Goal: Task Accomplishment & Management: Use online tool/utility

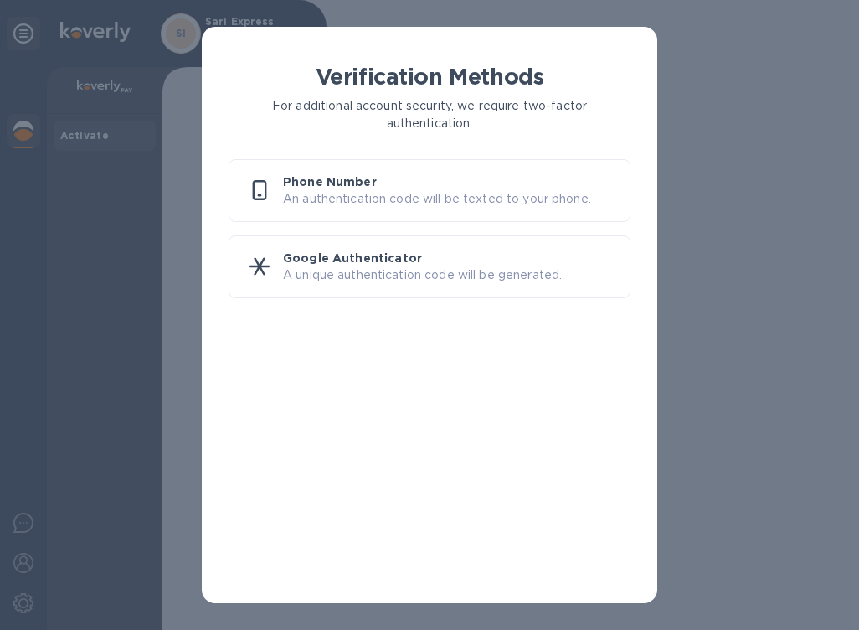
click at [416, 190] on p "An authentication code will be texted to your phone." at bounding box center [449, 199] width 333 height 18
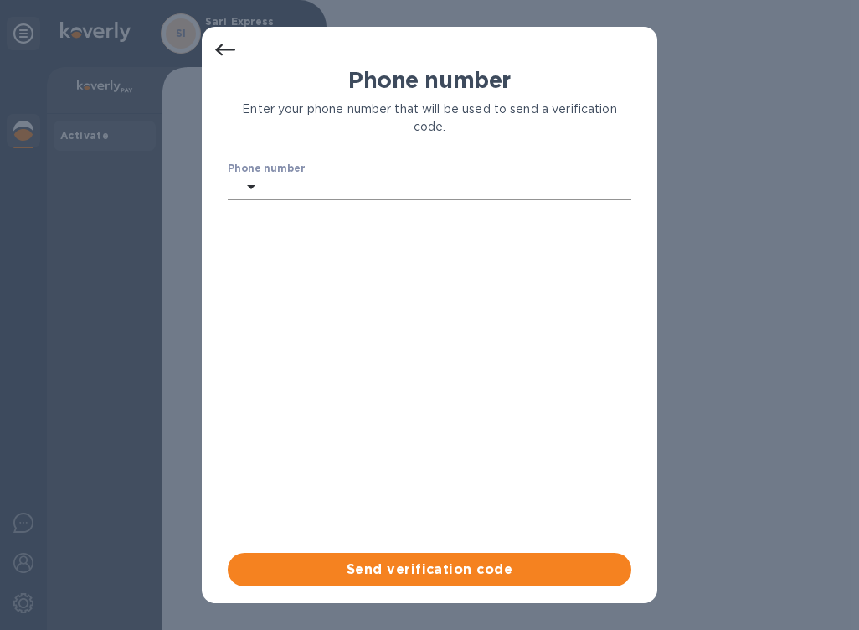
type input "7865820834"
click at [439, 578] on span "Send verification code" at bounding box center [429, 569] width 377 height 20
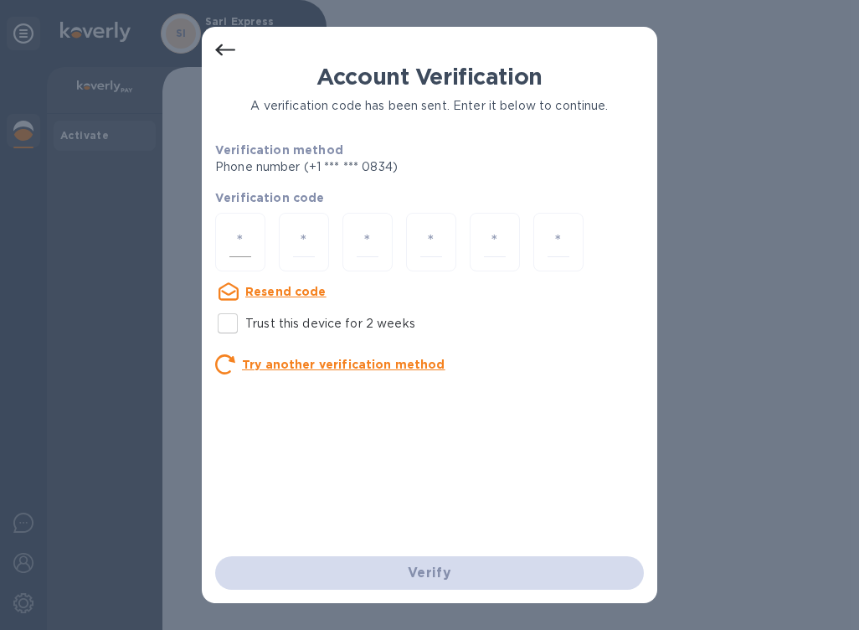
click at [241, 240] on input "number" at bounding box center [240, 242] width 22 height 31
type input "8"
type input "6"
type input "1"
type input "0"
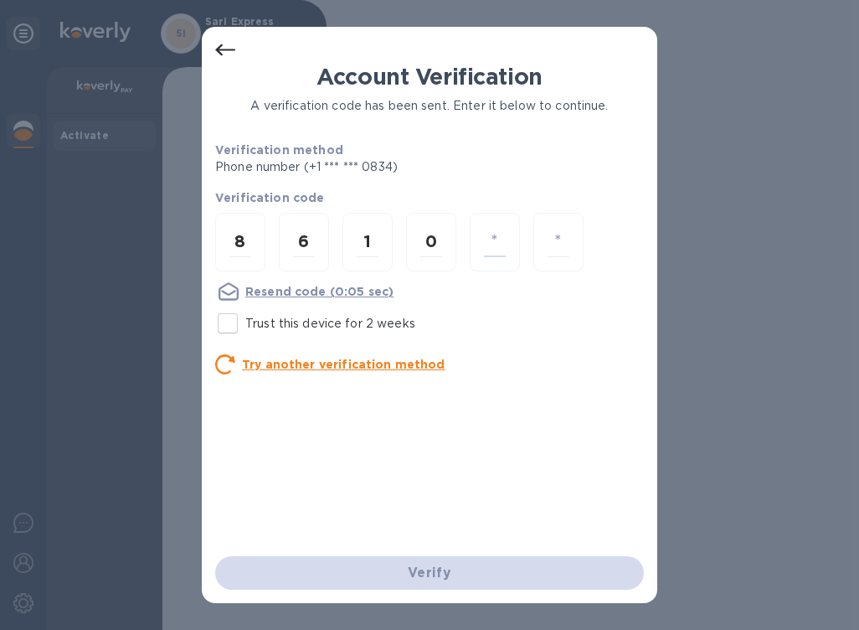
type input "6"
type input "5"
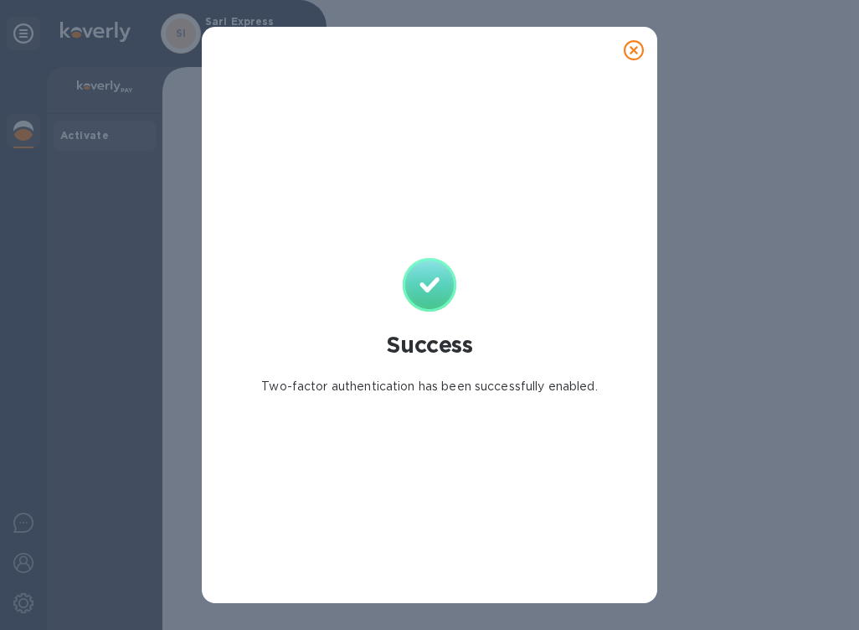
click at [781, 215] on div "Success Two-factor authentication has been successfully enabled." at bounding box center [429, 315] width 859 height 630
click at [632, 53] on icon at bounding box center [634, 50] width 20 height 20
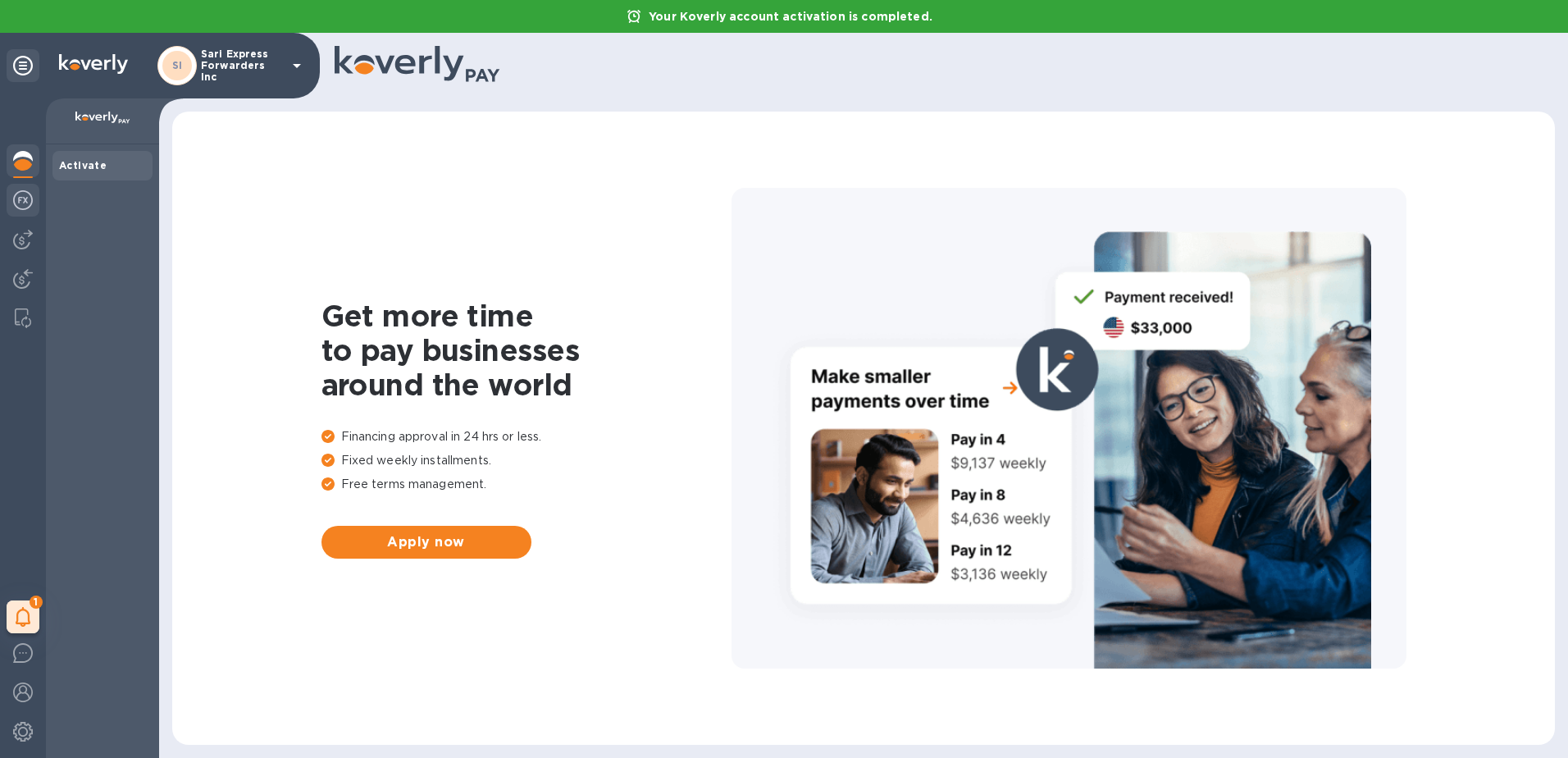
drag, startPoint x: 9, startPoint y: 215, endPoint x: 17, endPoint y: 209, distance: 10.0
click at [12, 214] on div at bounding box center [24, 202] width 33 height 36
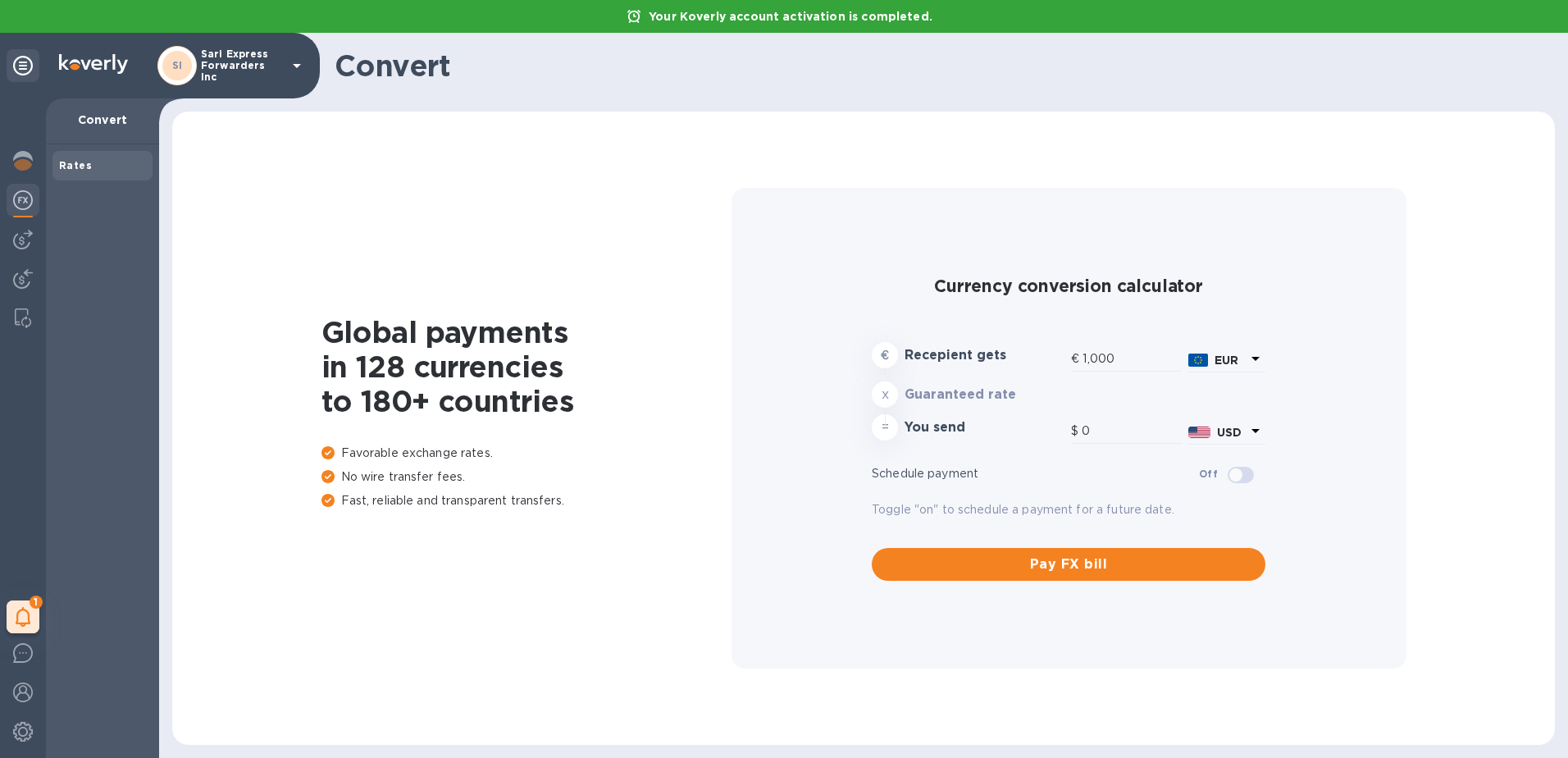
type input "1,185.09"
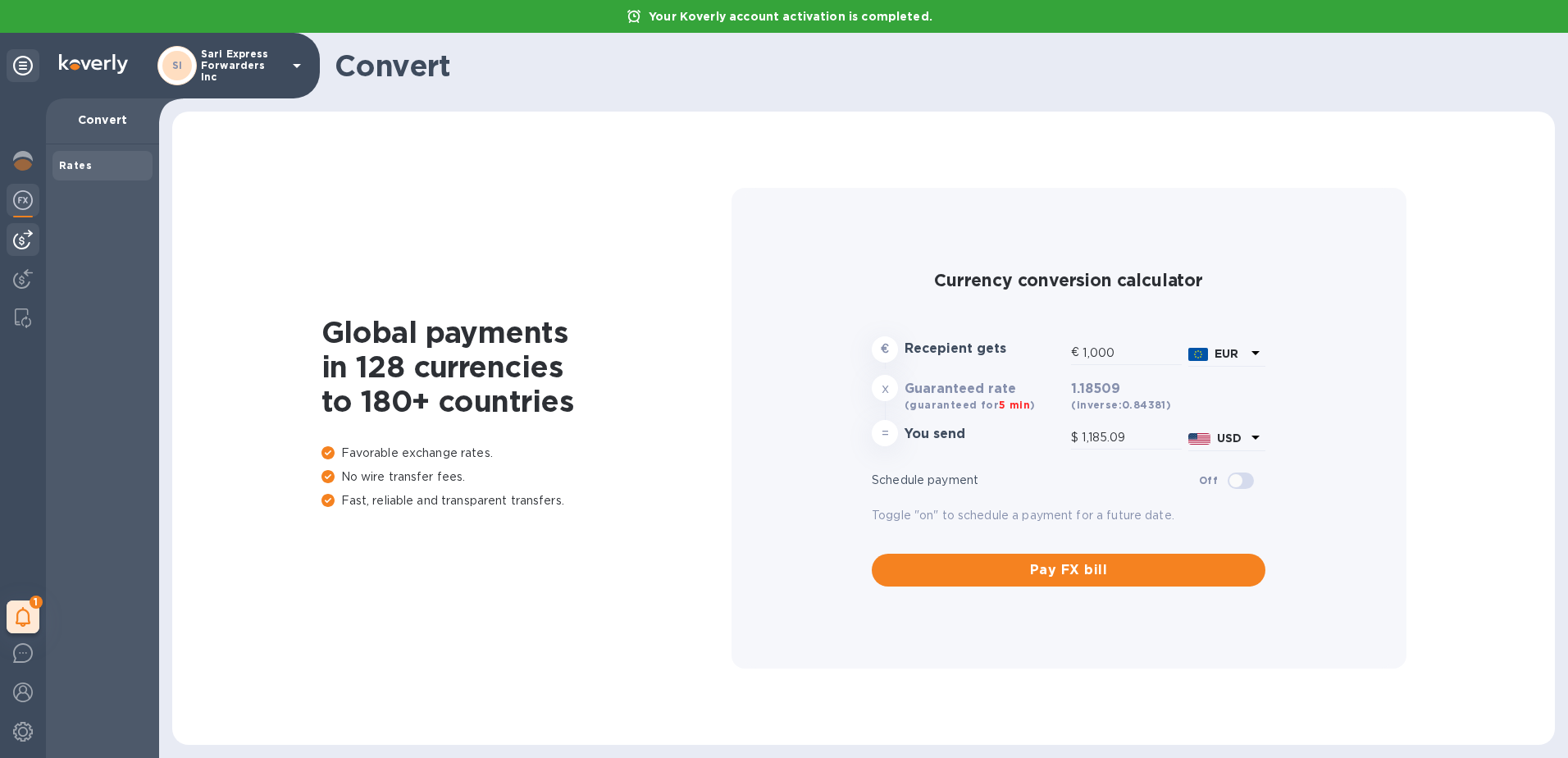
click at [23, 245] on img at bounding box center [23, 240] width 20 height 20
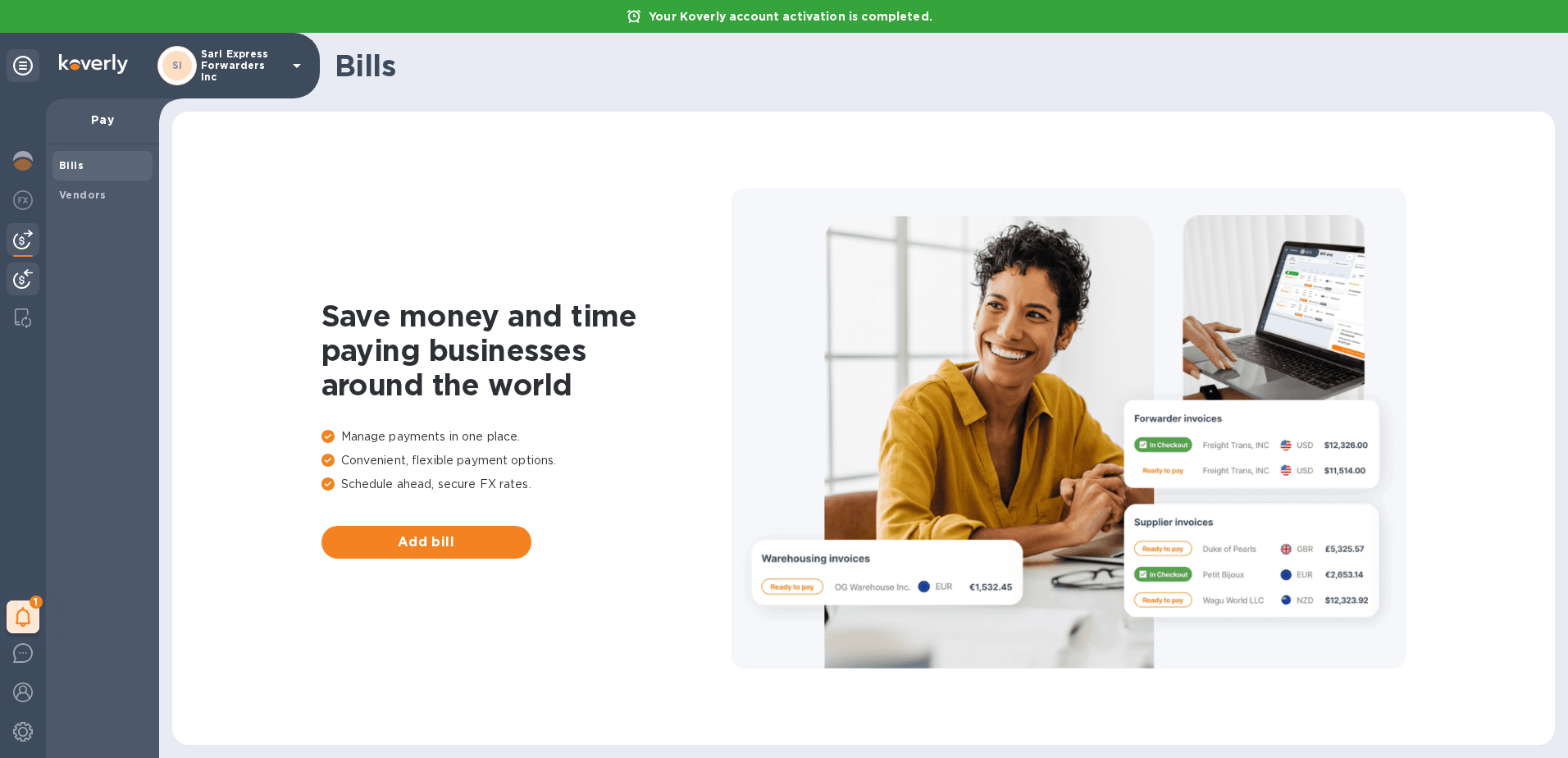
click at [18, 283] on img at bounding box center [23, 279] width 20 height 20
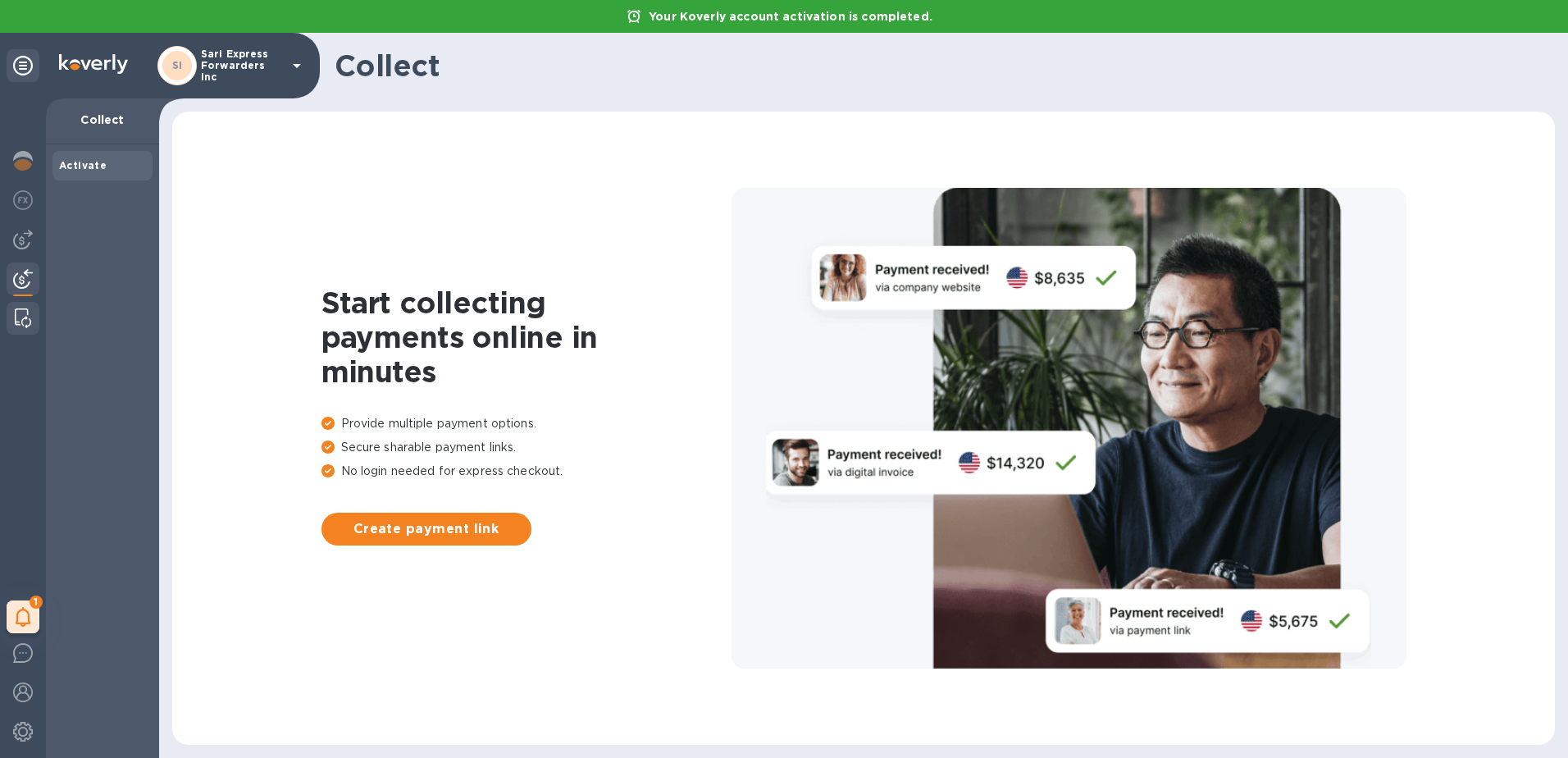
click at [16, 318] on img at bounding box center [23, 318] width 17 height 20
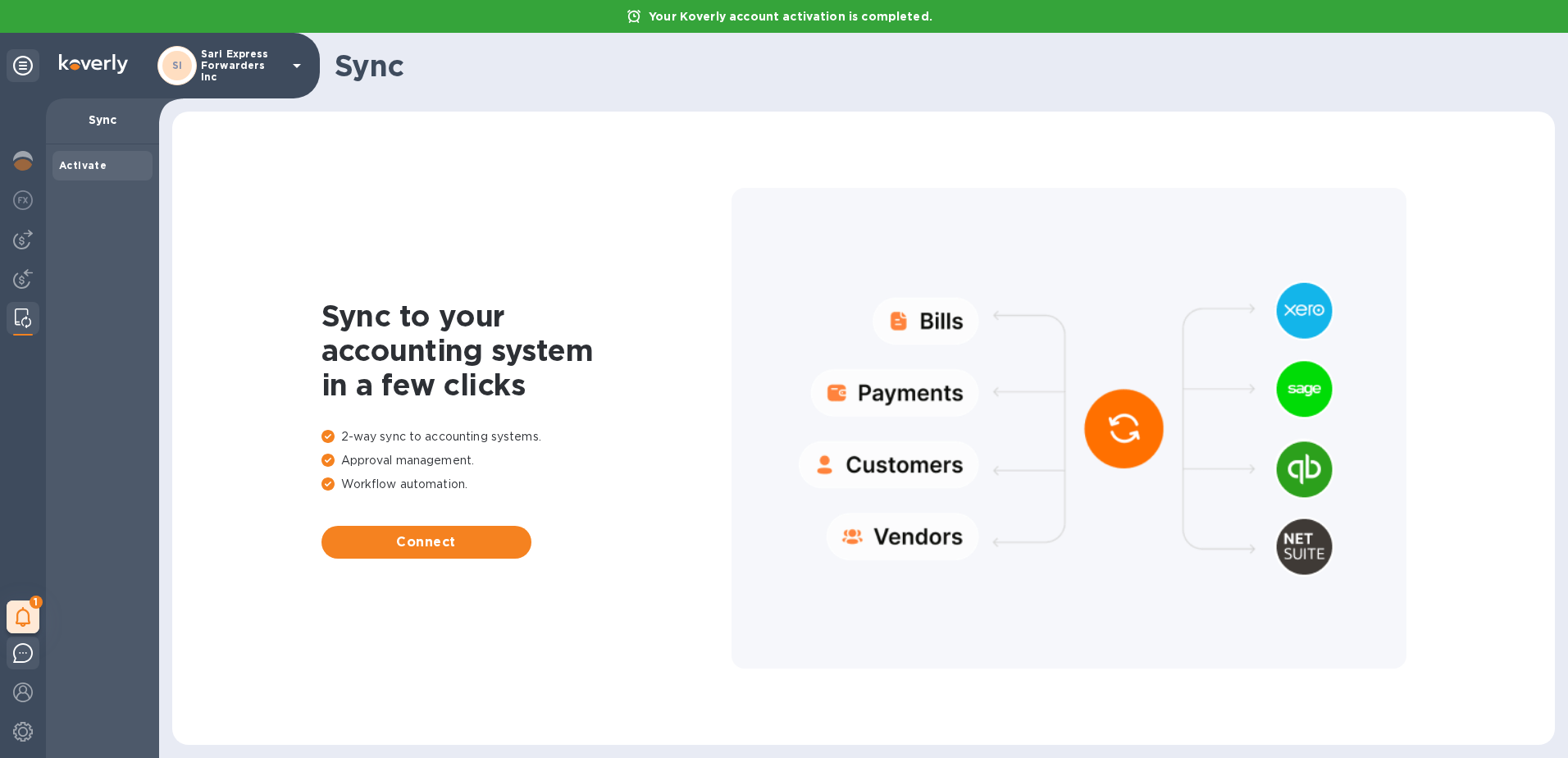
click at [25, 616] on img at bounding box center [23, 653] width 20 height 20
click at [840, 174] on div "Sync to your accounting system in a few clicks 2-way sync to accounting systems…" at bounding box center [864, 428] width 1351 height 600
click at [219, 66] on p "Sari Express Forwarders Inc" at bounding box center [242, 65] width 82 height 34
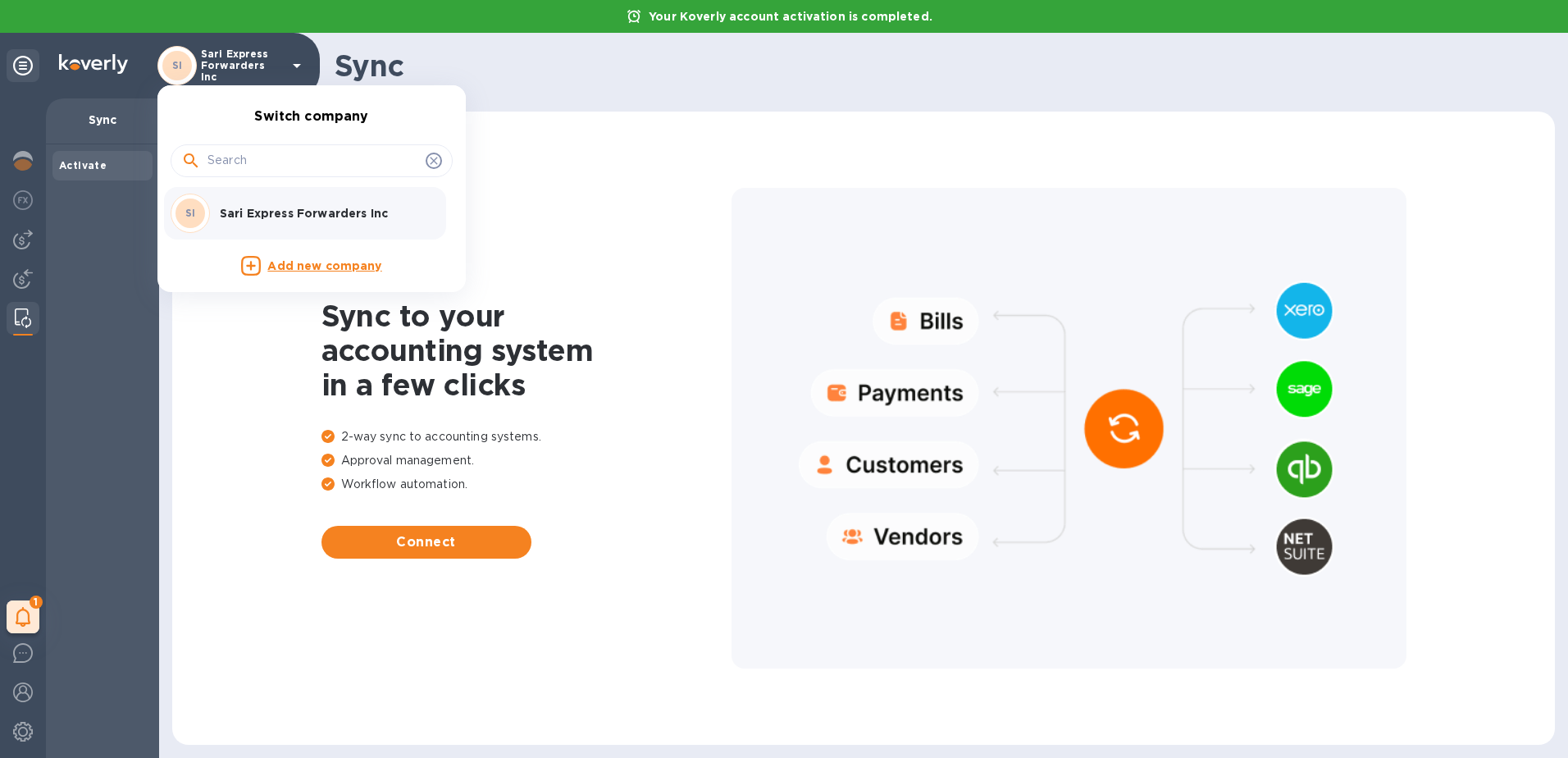
click at [0, 193] on html "Your Koverly account activation is completed. SI Sari Express Forwarders Inc 1 …" at bounding box center [784, 379] width 1568 height 758
click at [22, 193] on div at bounding box center [784, 379] width 1568 height 758
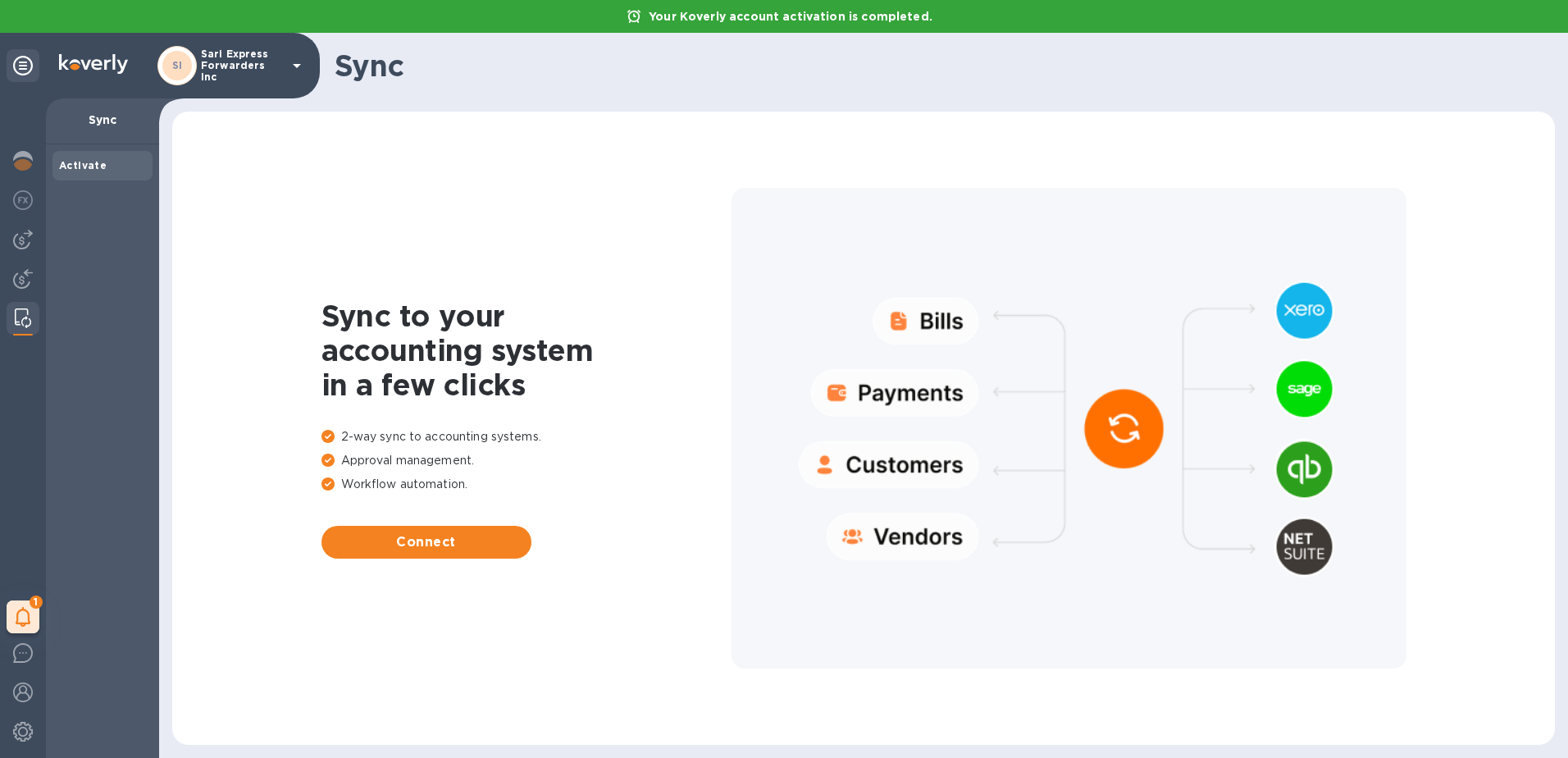
click at [99, 158] on span "Activate" at bounding box center [82, 166] width 48 height 17
drag, startPoint x: 34, startPoint y: 223, endPoint x: 35, endPoint y: 233, distance: 10.0
click at [34, 224] on div at bounding box center [24, 240] width 33 height 33
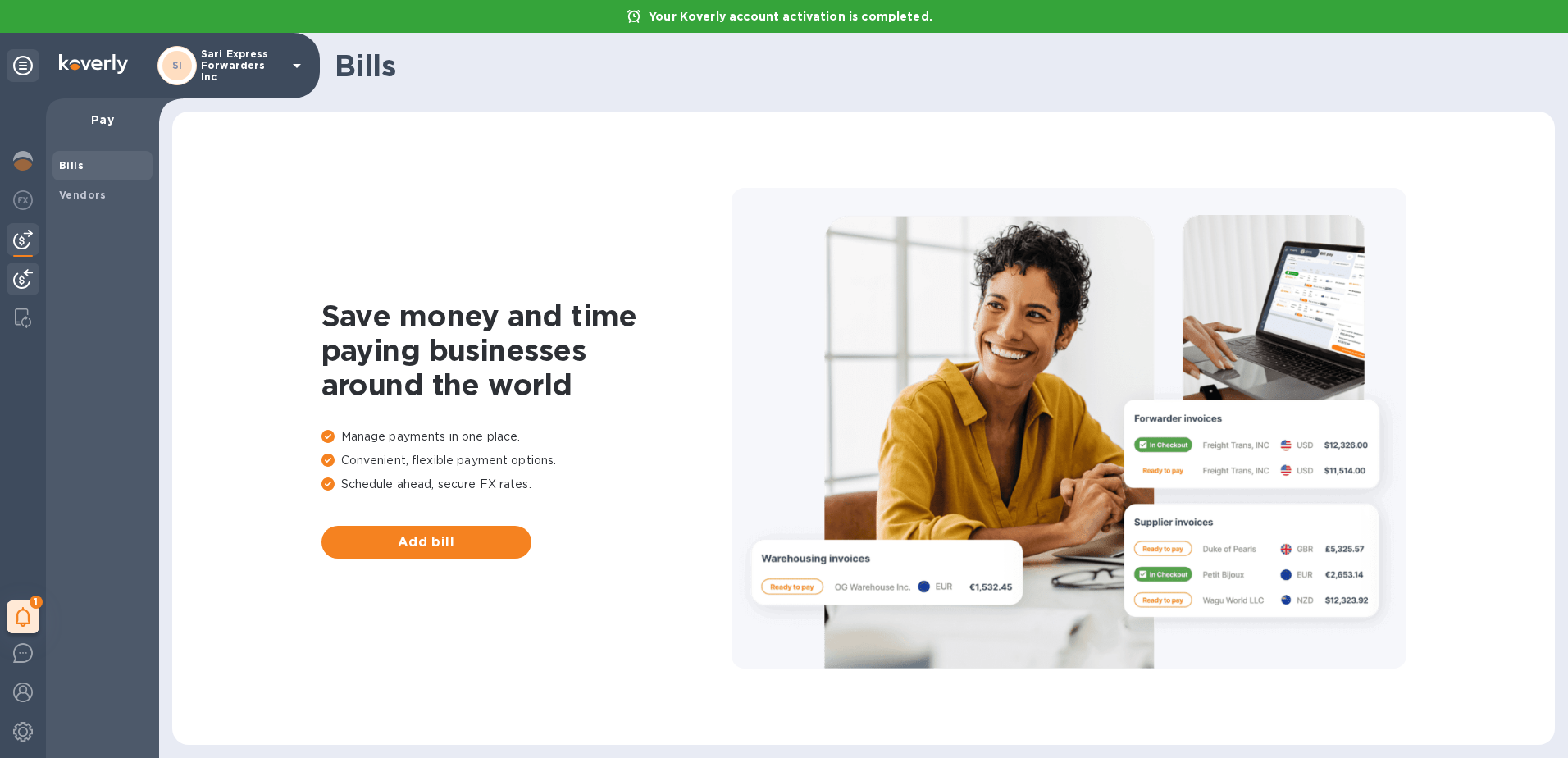
click at [32, 275] on img at bounding box center [23, 279] width 20 height 20
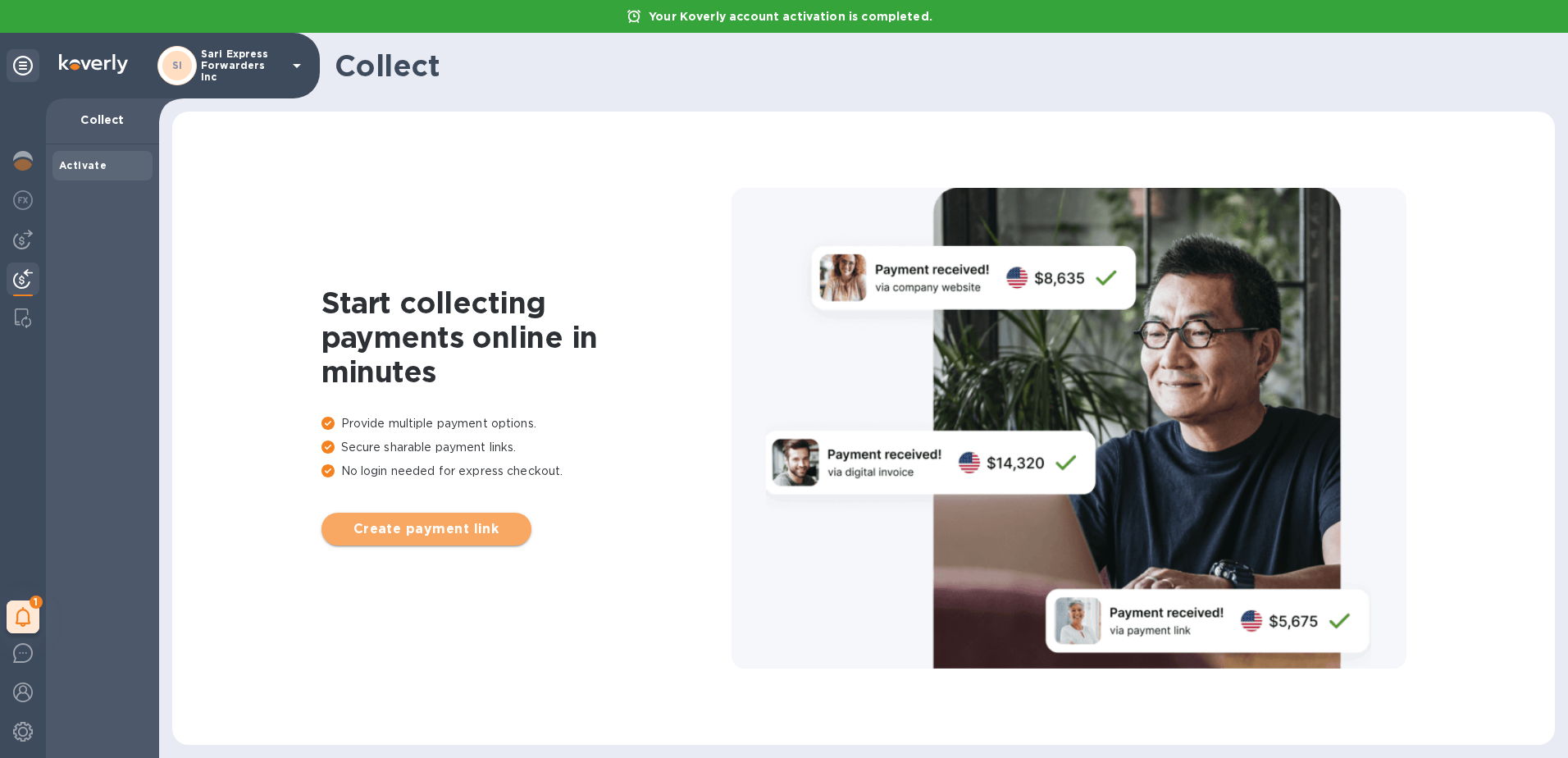
click at [458, 522] on span "Create payment link" at bounding box center [427, 529] width 184 height 20
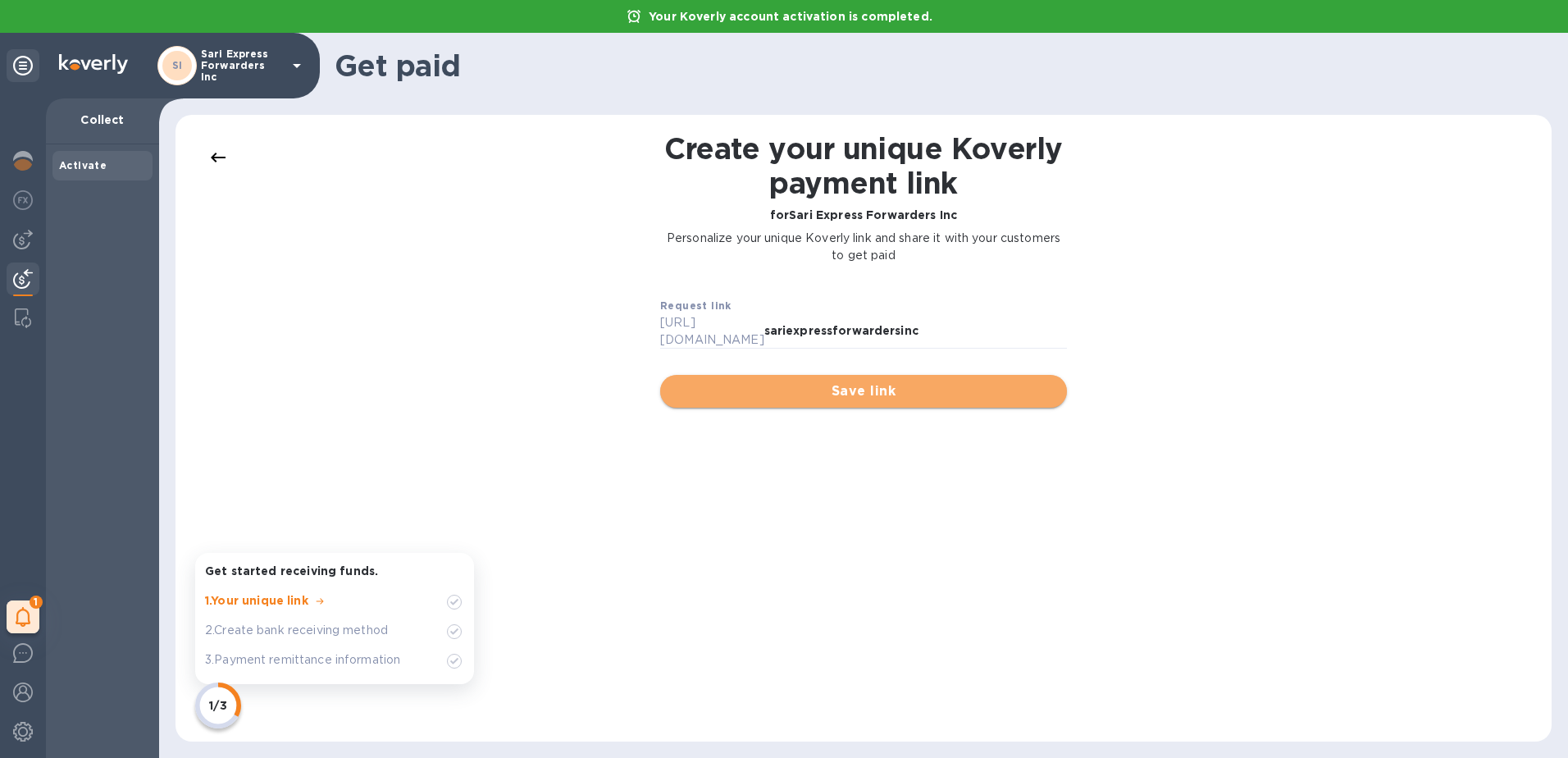
click at [840, 386] on span "Save link" at bounding box center [864, 391] width 381 height 20
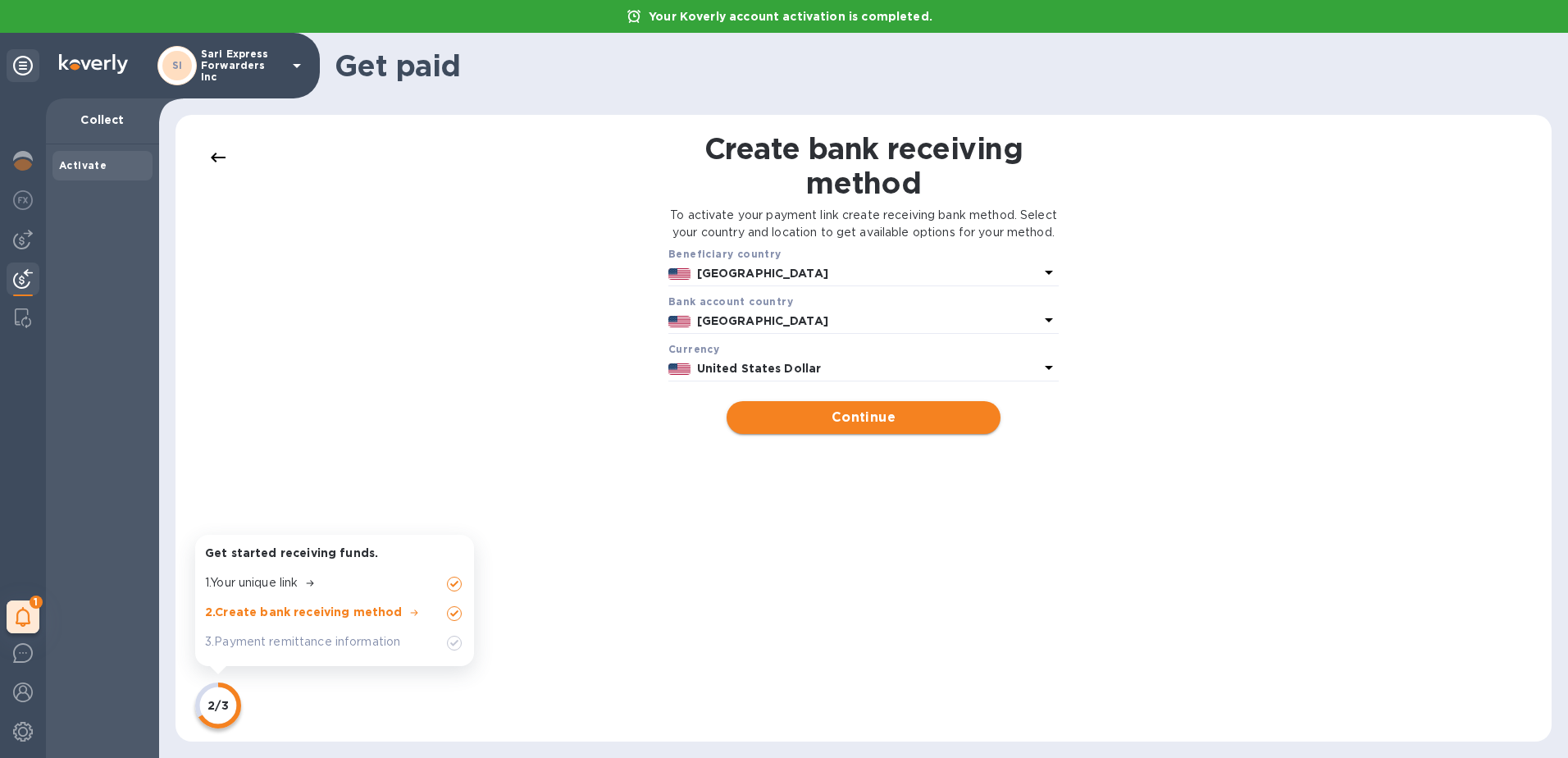
click at [840, 427] on span "Continue" at bounding box center [863, 417] width 247 height 20
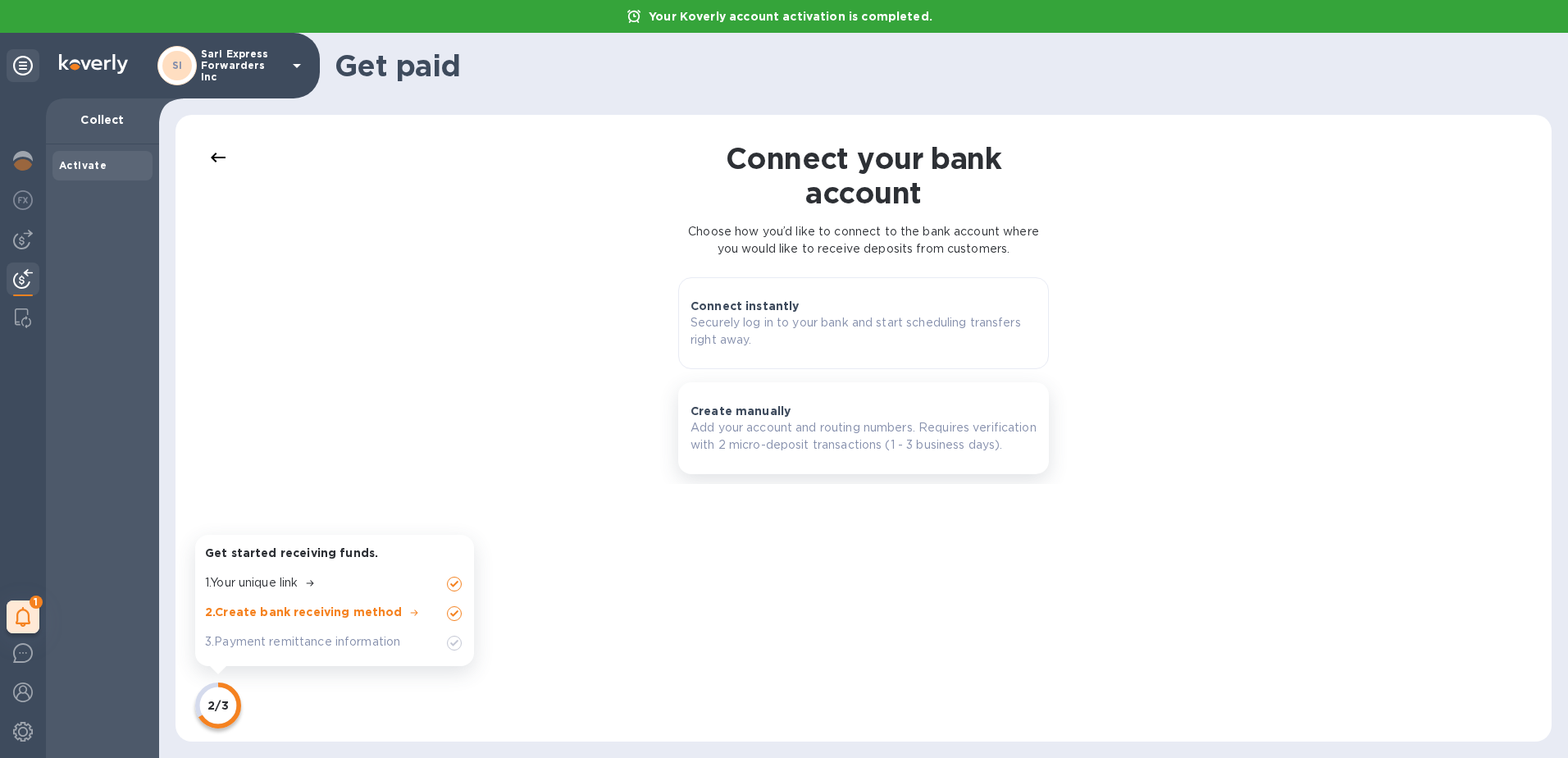
click at [840, 436] on p "Add your account and routing numbers. Requires verification with 2 micro-deposi…" at bounding box center [863, 436] width 346 height 34
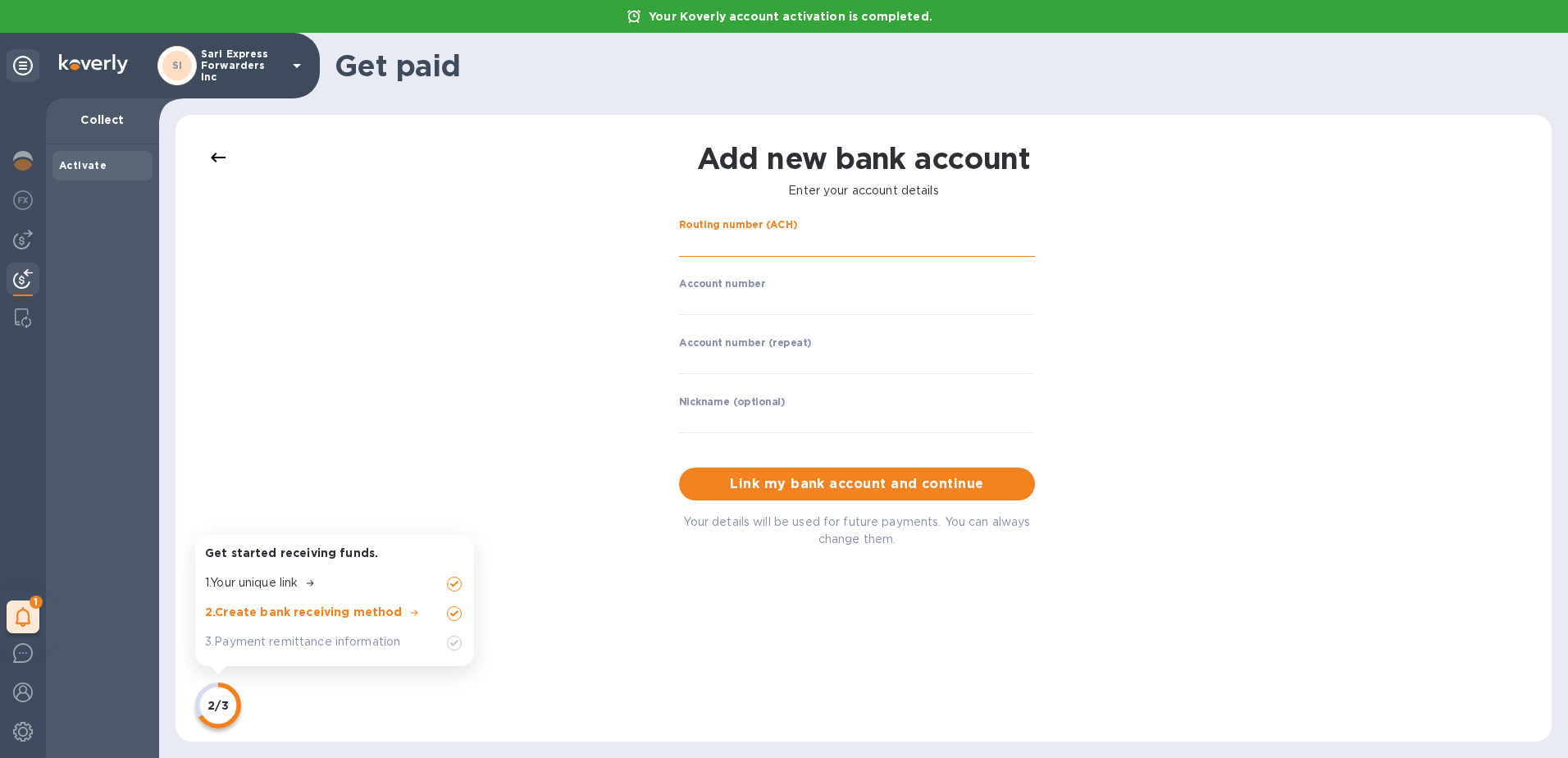
drag, startPoint x: 744, startPoint y: 252, endPoint x: 845, endPoint y: 253, distance: 101.0
click at [745, 252] on input "string" at bounding box center [856, 244] width 356 height 24
type input "067014822"
click at [840, 300] on input "string" at bounding box center [856, 302] width 356 height 24
type input "4379575926"
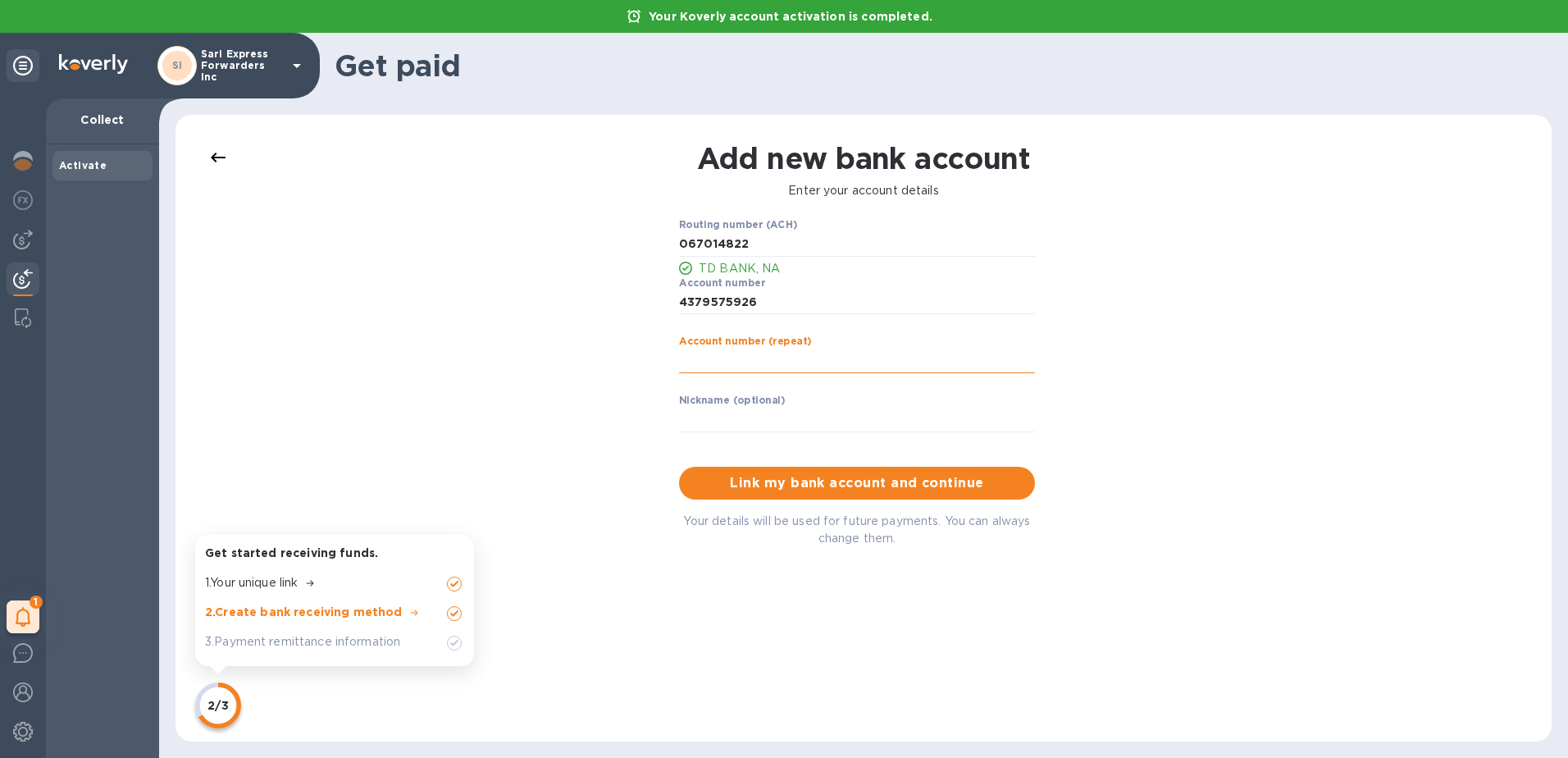
click at [790, 361] on input "string" at bounding box center [856, 360] width 356 height 24
type input "4379575926"
click at [762, 427] on input "text" at bounding box center [856, 419] width 356 height 24
click at [840, 484] on span "Link my bank account and continue" at bounding box center [857, 483] width 330 height 20
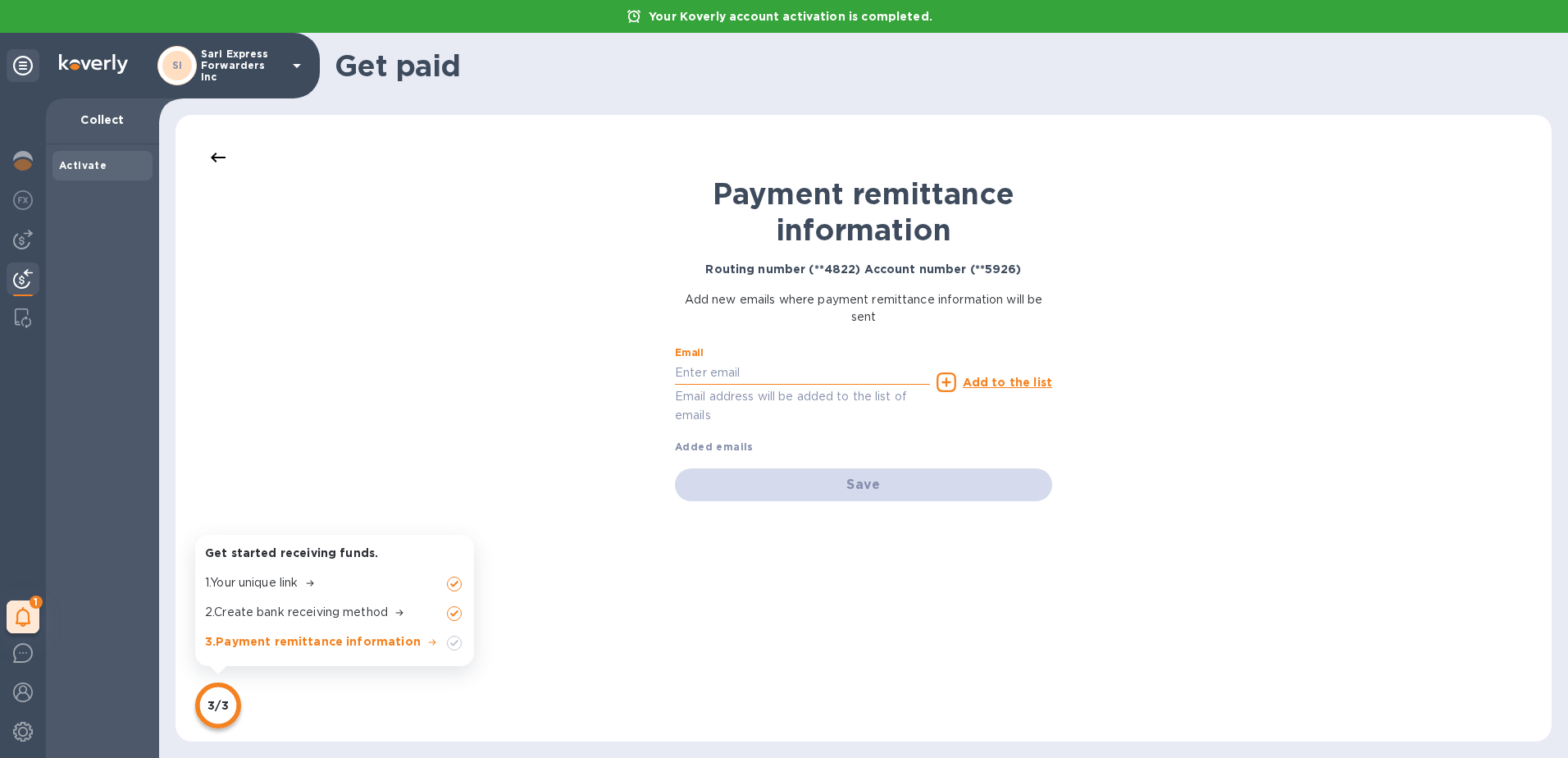
click at [759, 369] on input "text" at bounding box center [802, 372] width 255 height 24
type input "[PERSON_NAME][EMAIL_ADDRESS][PERSON_NAME][DOMAIN_NAME]"
click at [840, 381] on u "Add to the list" at bounding box center [1007, 382] width 89 height 13
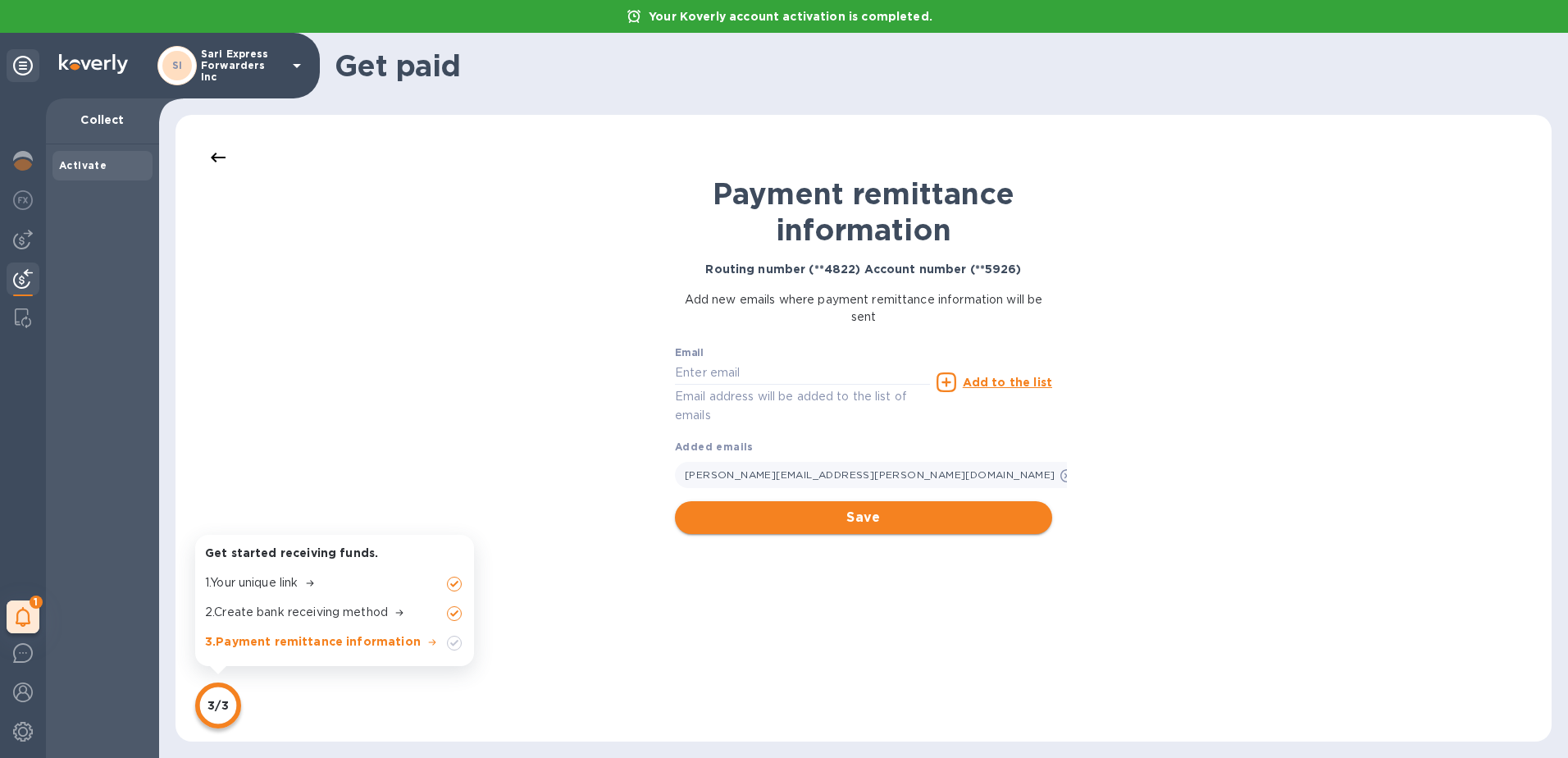
click at [840, 525] on span "Save" at bounding box center [864, 517] width 351 height 20
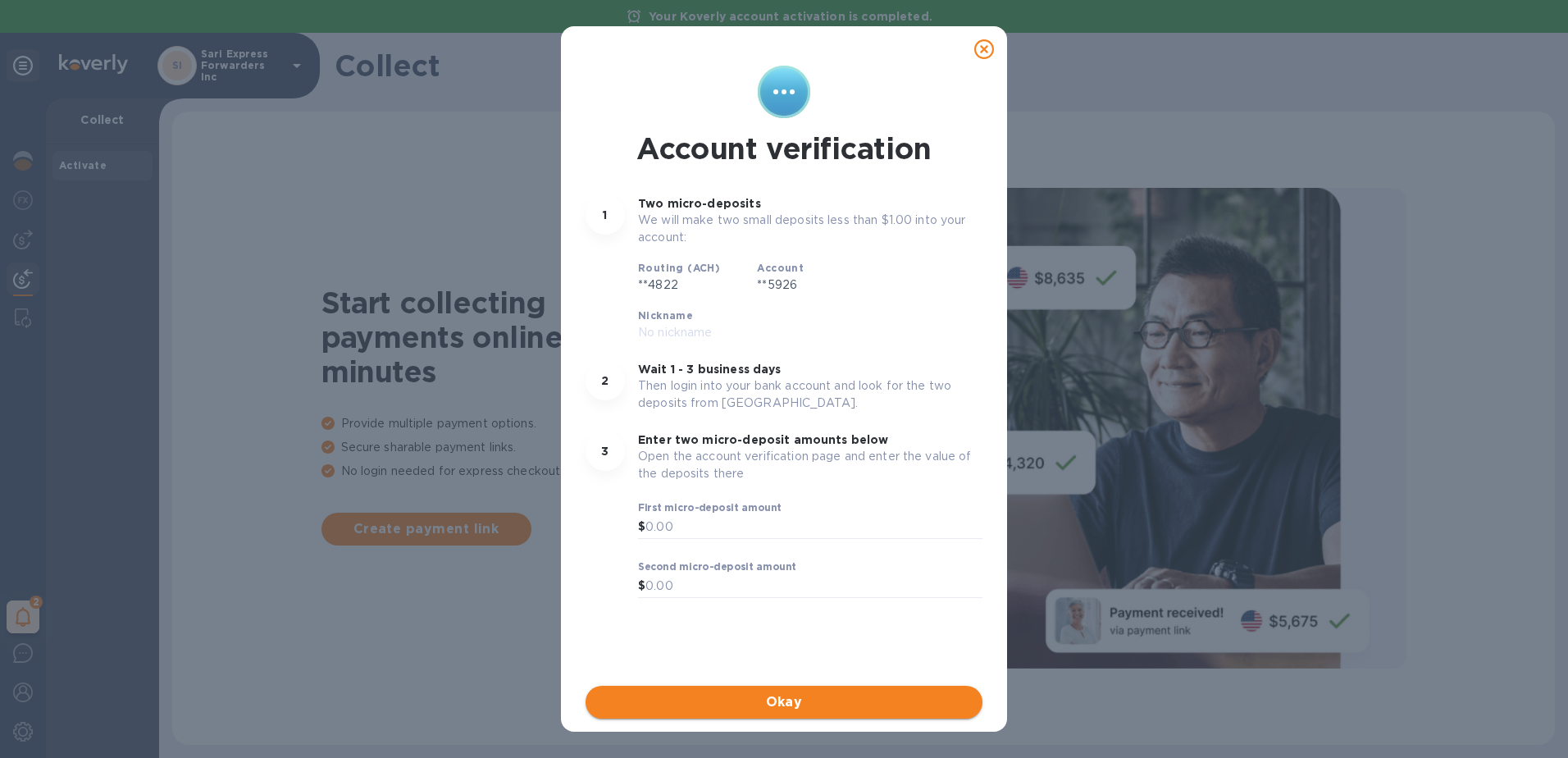
click at [789, 616] on span "Okay" at bounding box center [784, 702] width 371 height 20
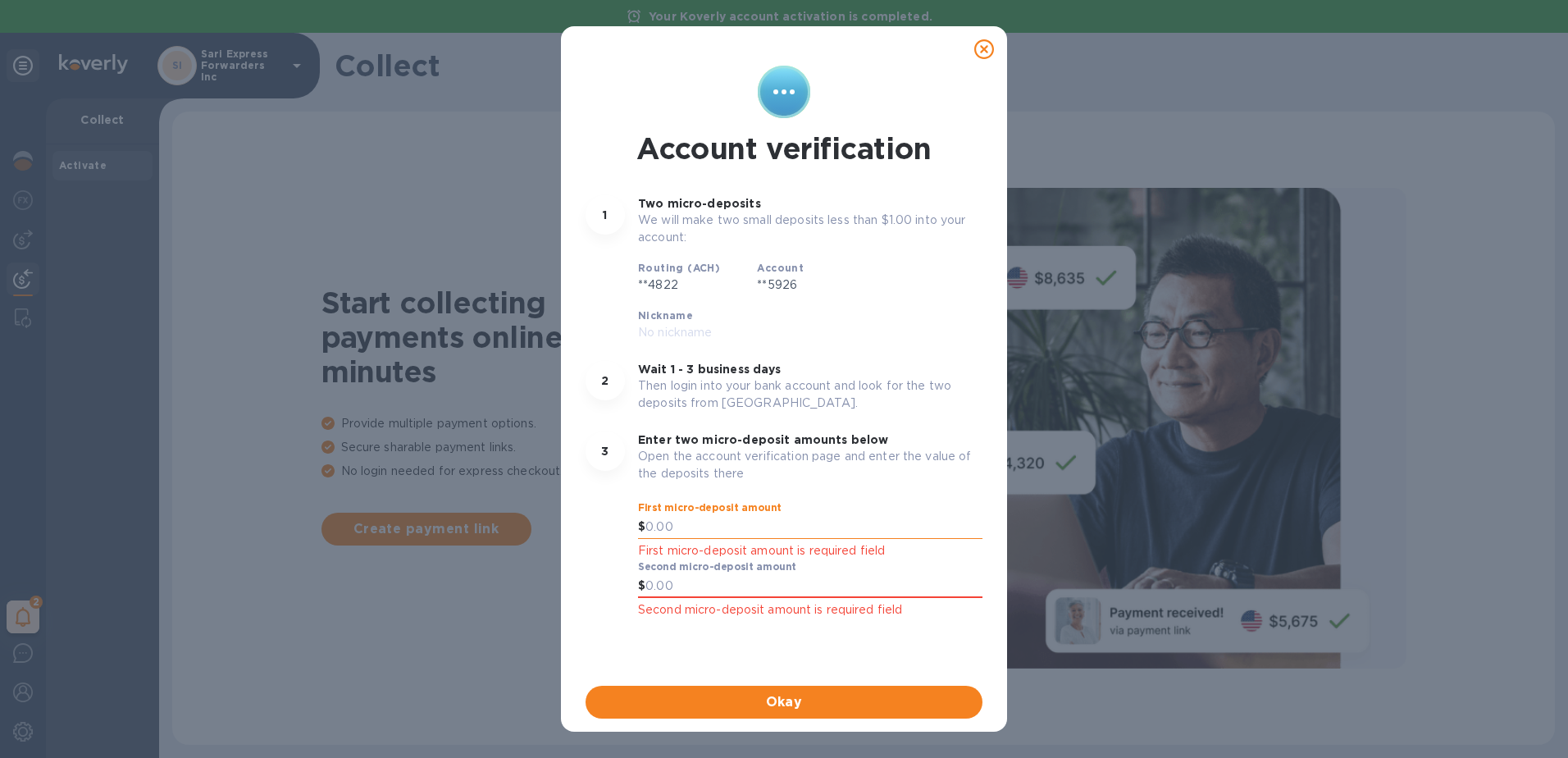
click at [711, 515] on input "text" at bounding box center [814, 527] width 337 height 24
